Goal: Transaction & Acquisition: Purchase product/service

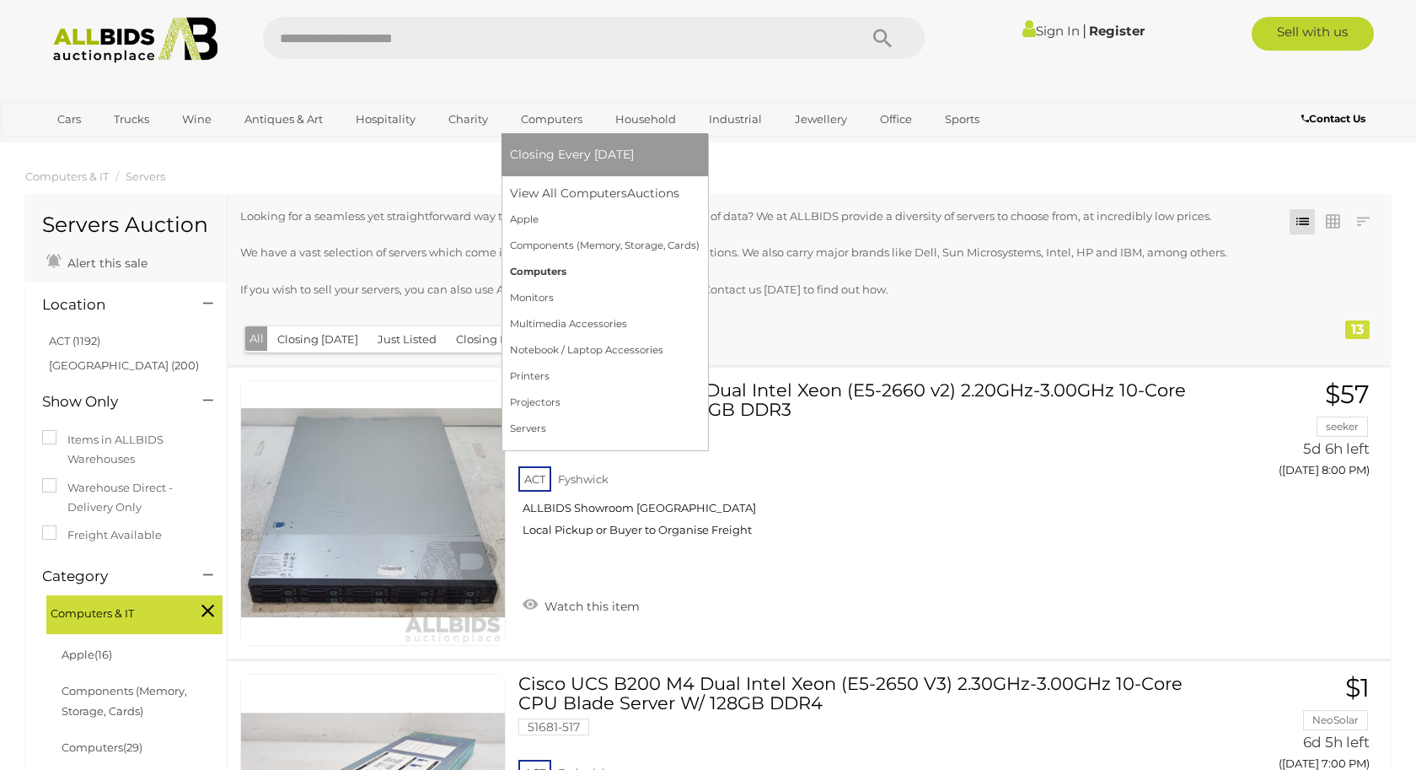
click at [551, 267] on link "Computers" at bounding box center [605, 272] width 190 height 26
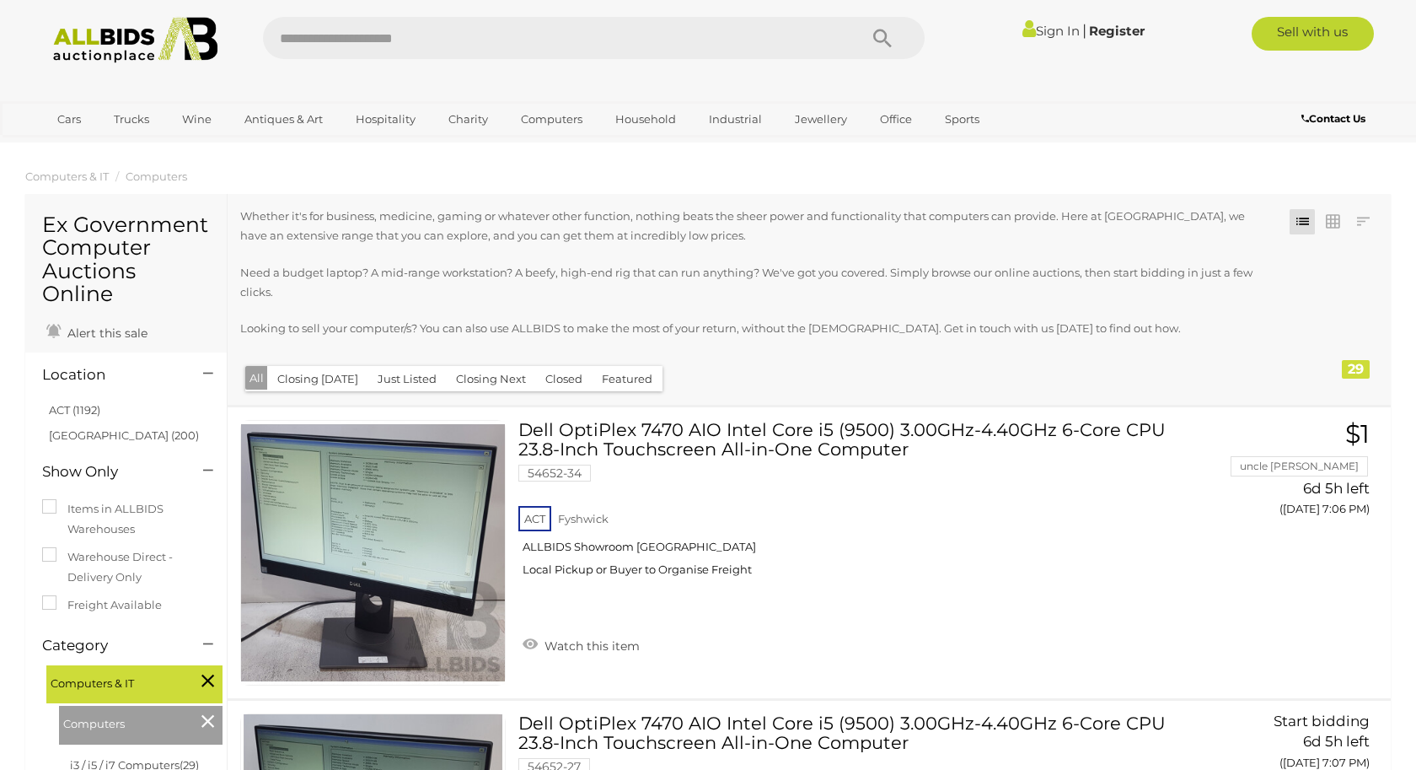
click at [564, 379] on button "Closed" at bounding box center [563, 379] width 57 height 26
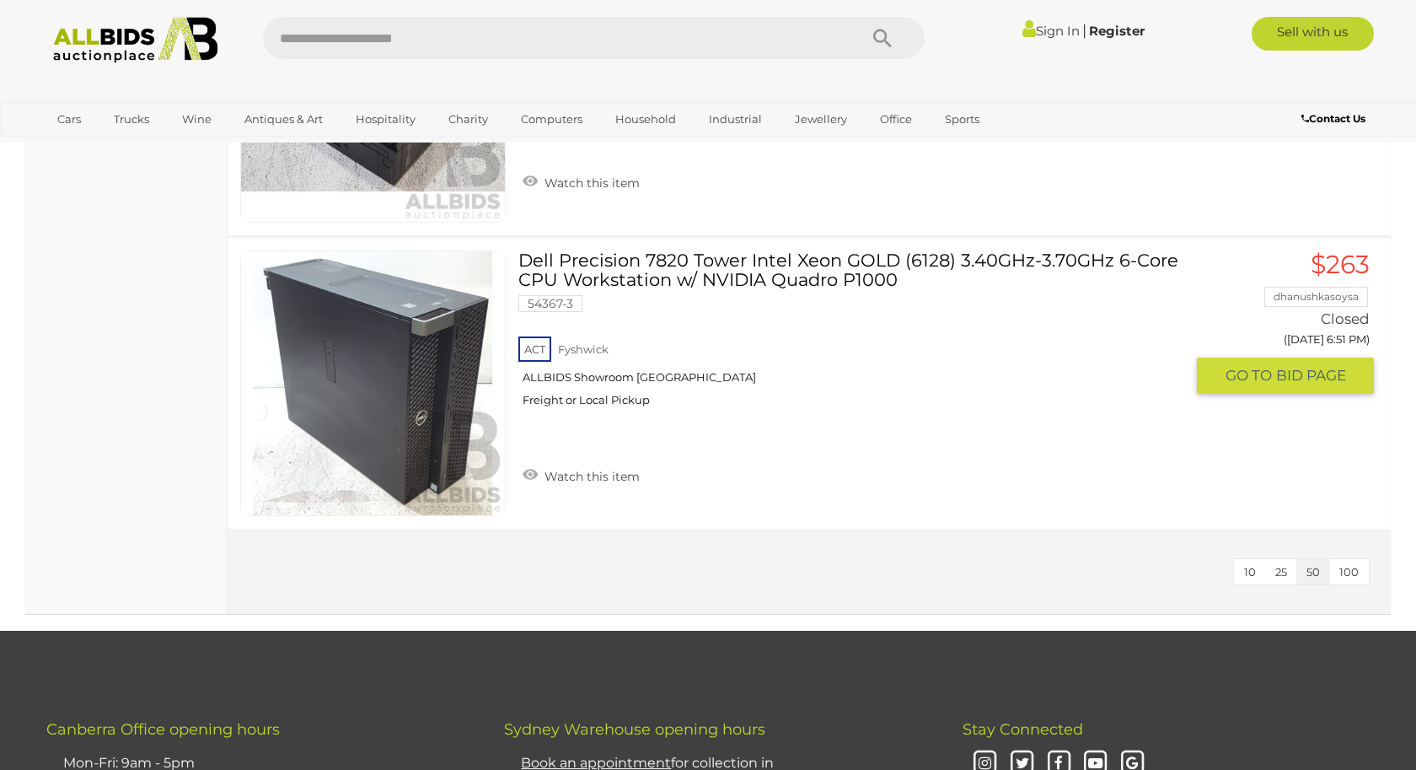
scroll to position [6916, 0]
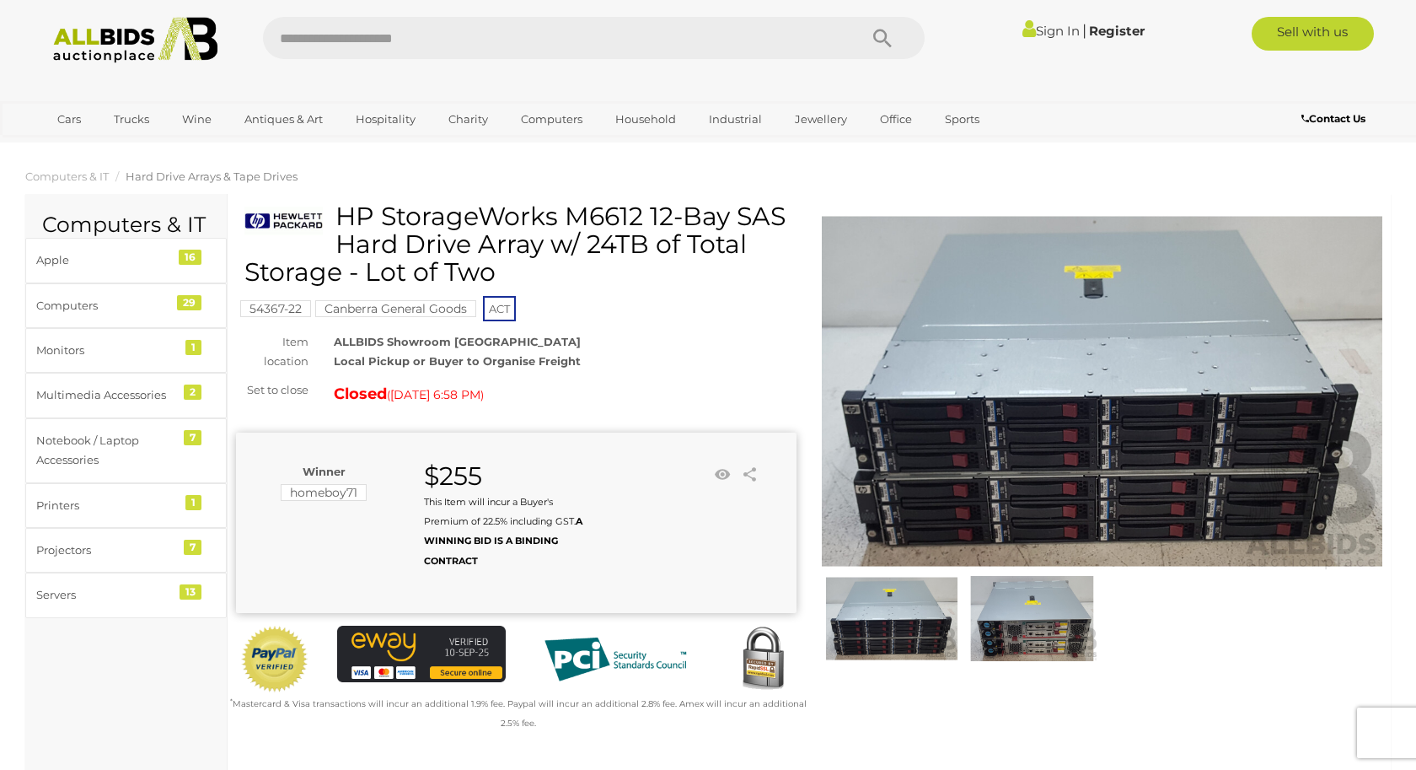
click at [214, 180] on span "Hard Drive Arrays & Tape Drives" at bounding box center [212, 175] width 172 height 13
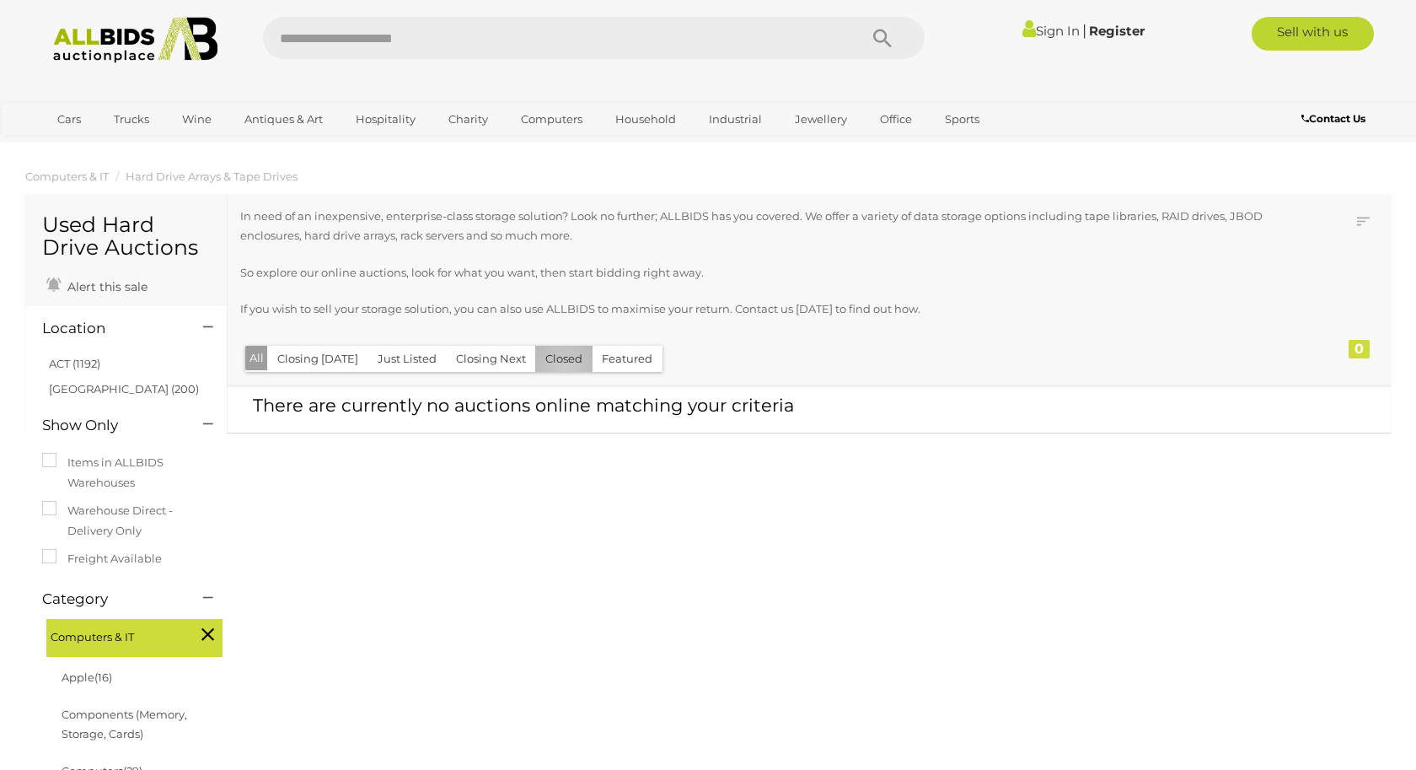
click at [558, 369] on button "Closed" at bounding box center [563, 359] width 57 height 26
